Goal: Check status

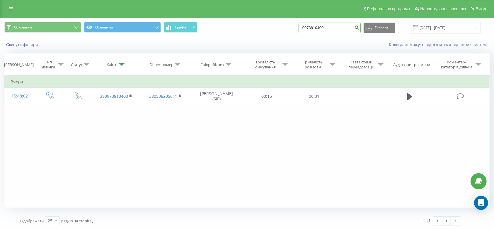
drag, startPoint x: 341, startPoint y: 23, endPoint x: 277, endPoint y: 22, distance: 64.5
click at [277, 22] on div "Основний Основний Графік 0973810400 Експорт .csv .xls .xlsx 18.05.2025 - 18.08.…" at bounding box center [246, 27] width 485 height 11
paste input "380504822135"
type input "380504822135"
